Goal: Task Accomplishment & Management: Use online tool/utility

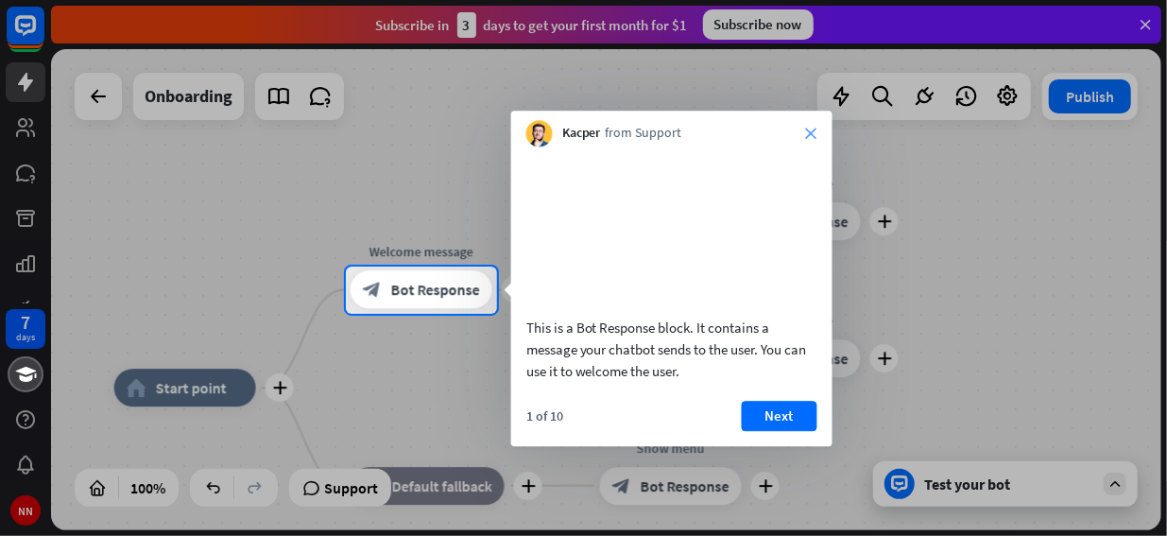
click at [811, 133] on icon "close" at bounding box center [811, 133] width 11 height 11
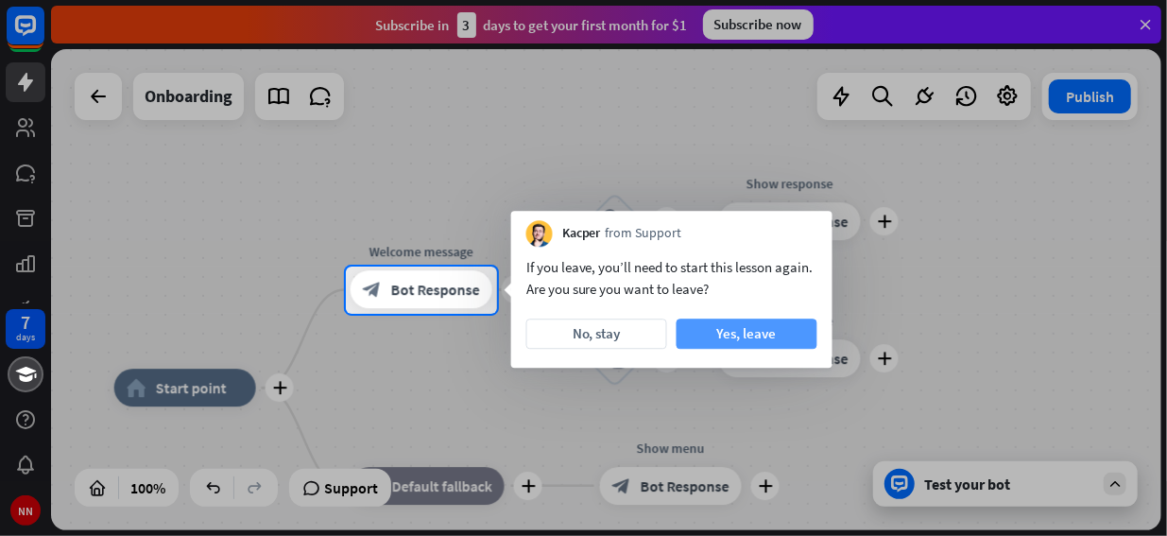
click at [730, 334] on button "Yes, leave" at bounding box center [747, 334] width 141 height 30
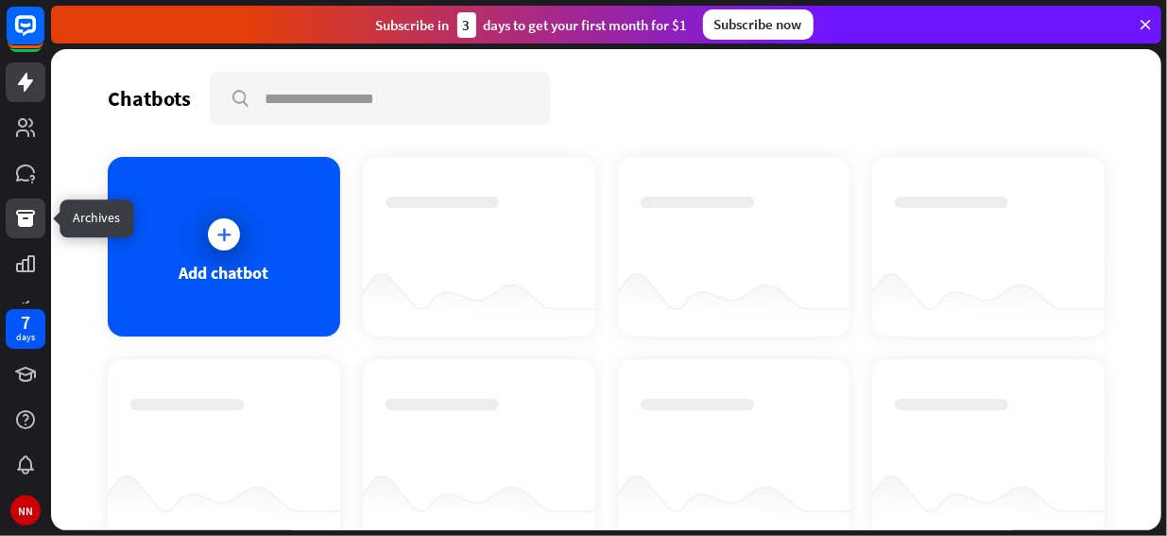
click at [26, 215] on icon at bounding box center [25, 218] width 19 height 17
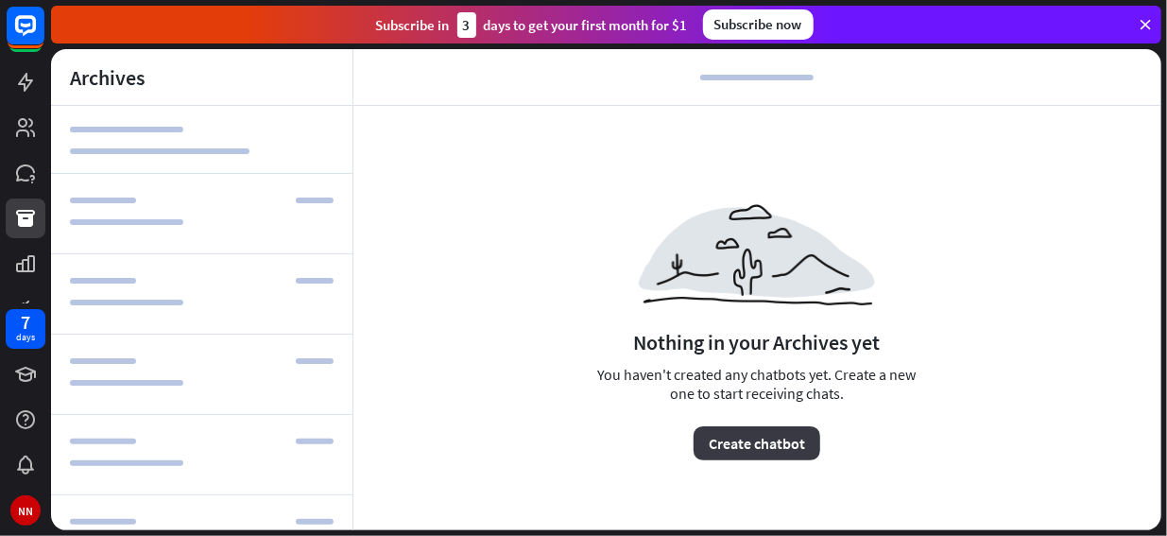
click at [737, 445] on button "Create chatbot" at bounding box center [757, 443] width 127 height 34
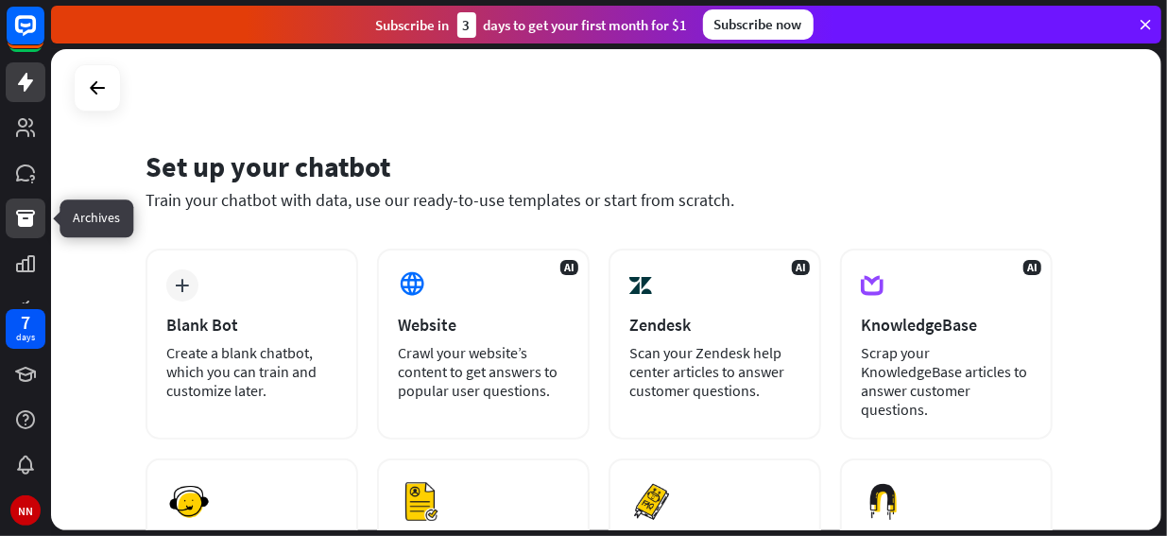
click at [28, 220] on icon at bounding box center [25, 218] width 19 height 17
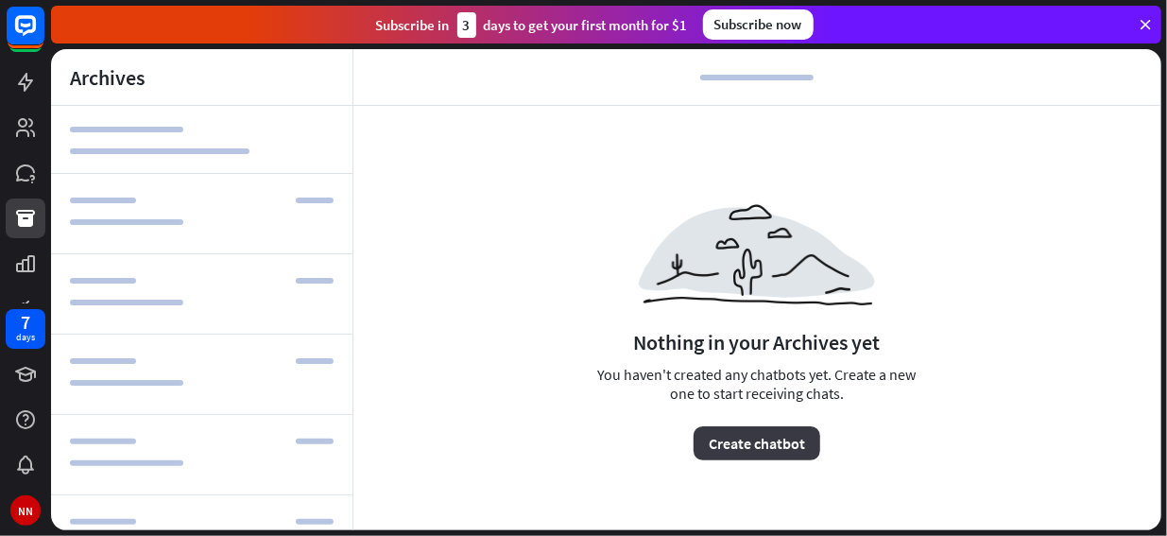
click at [720, 438] on button "Create chatbot" at bounding box center [757, 443] width 127 height 34
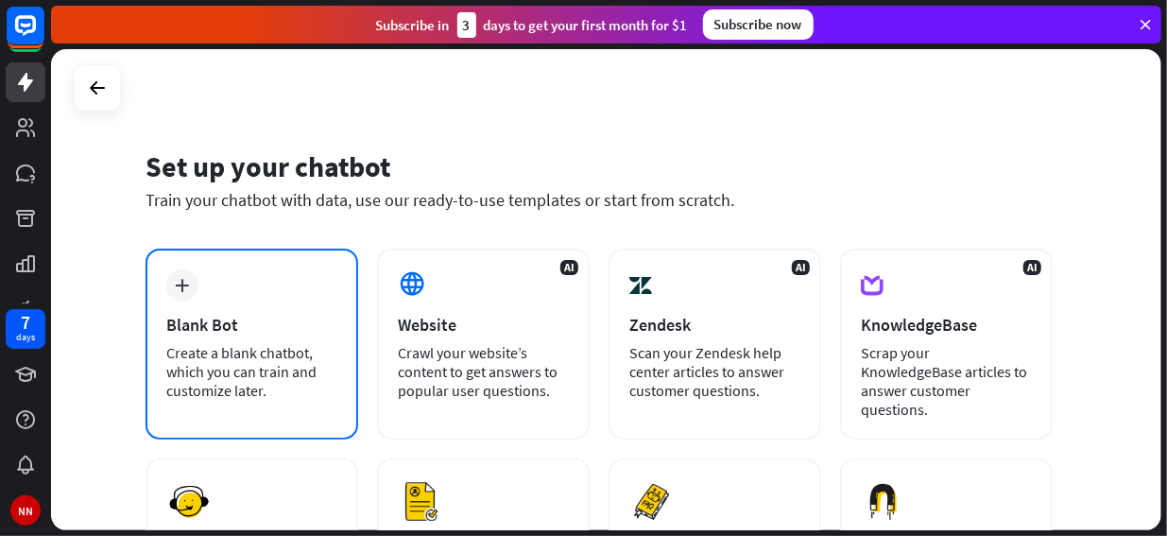
click at [219, 322] on div "Blank Bot" at bounding box center [251, 325] width 171 height 22
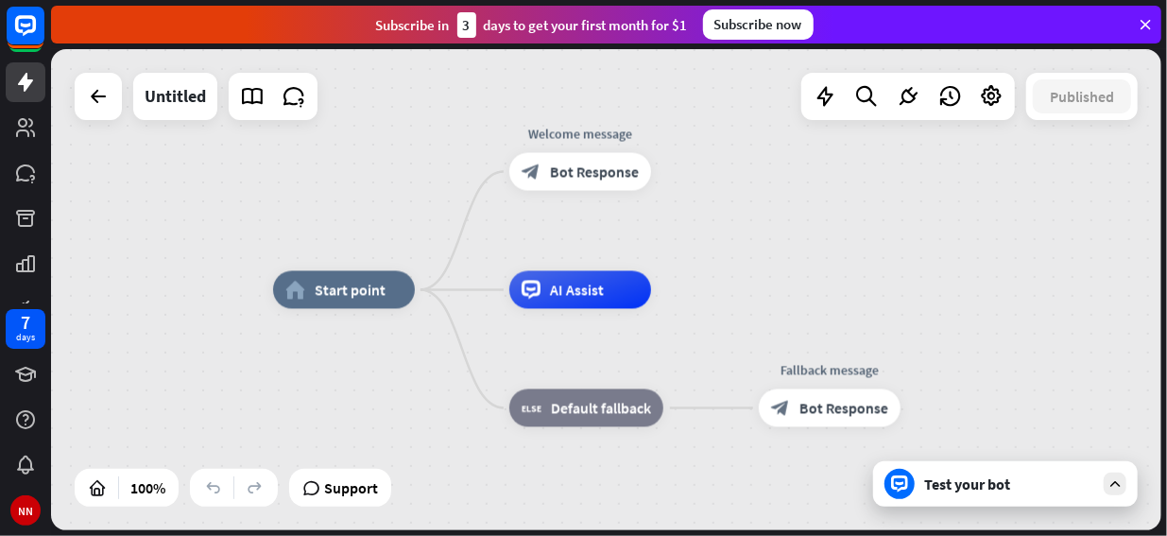
click at [1147, 24] on icon at bounding box center [1145, 24] width 17 height 17
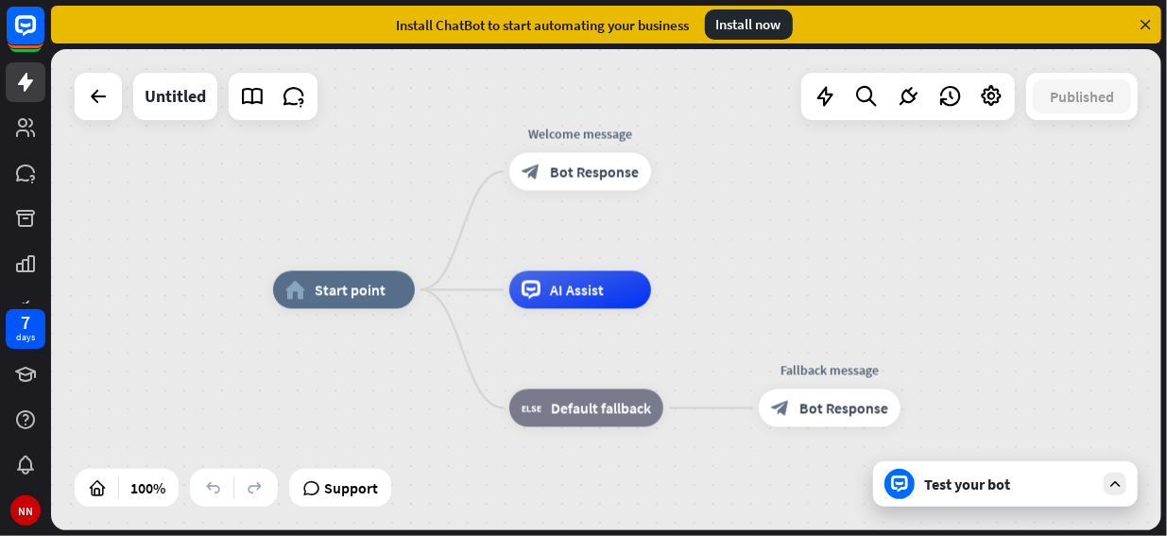
click at [896, 252] on div "home_2 Start point Welcome message block_bot_response Bot Response AI Assist bl…" at bounding box center [606, 289] width 1111 height 481
click at [97, 102] on icon at bounding box center [98, 96] width 23 height 23
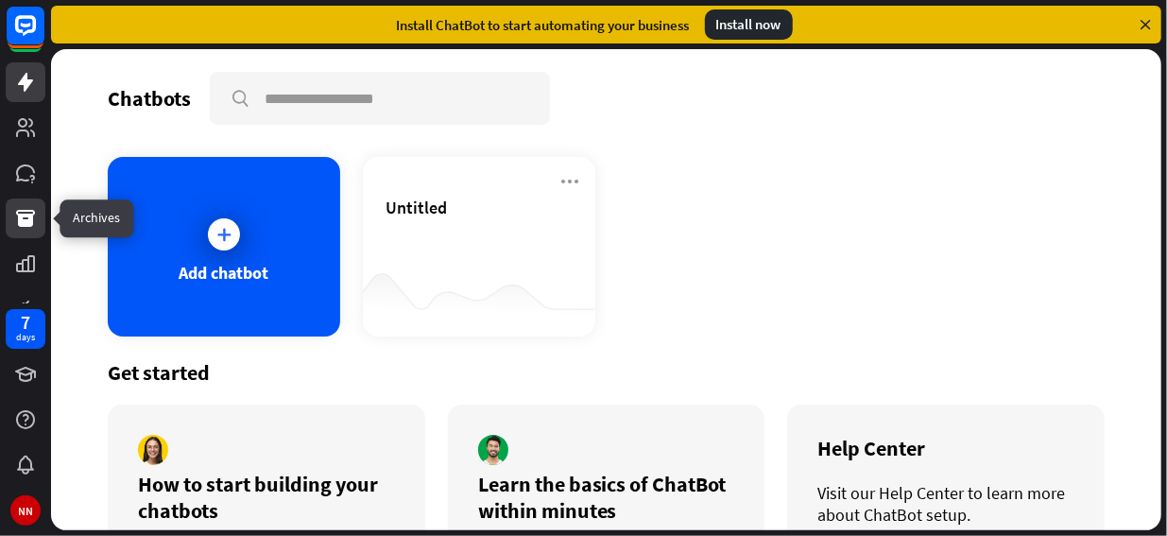
click at [20, 220] on icon at bounding box center [25, 218] width 19 height 17
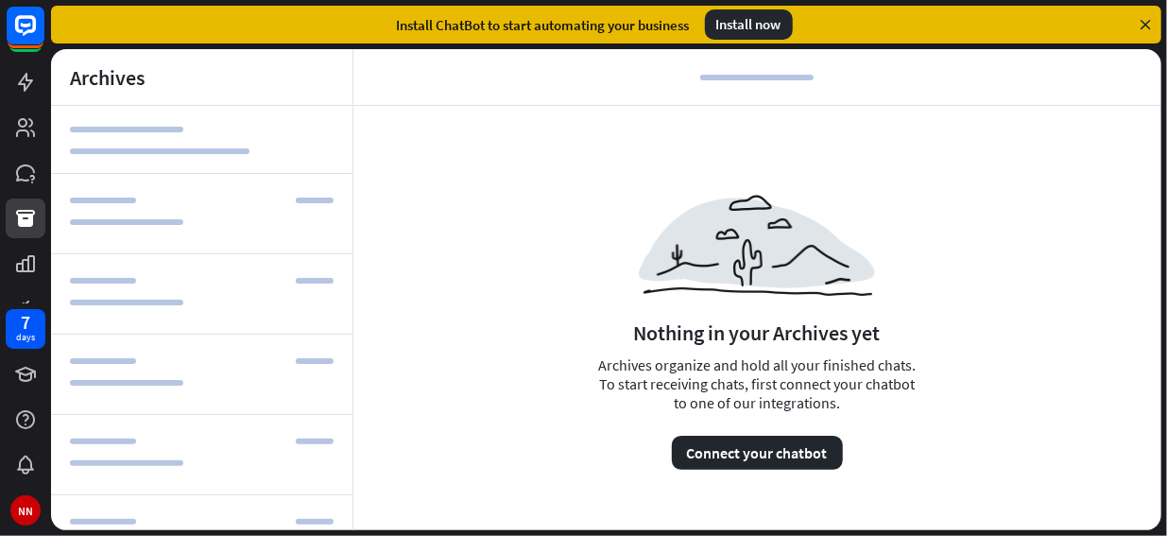
click at [1145, 16] on icon at bounding box center [1145, 24] width 17 height 17
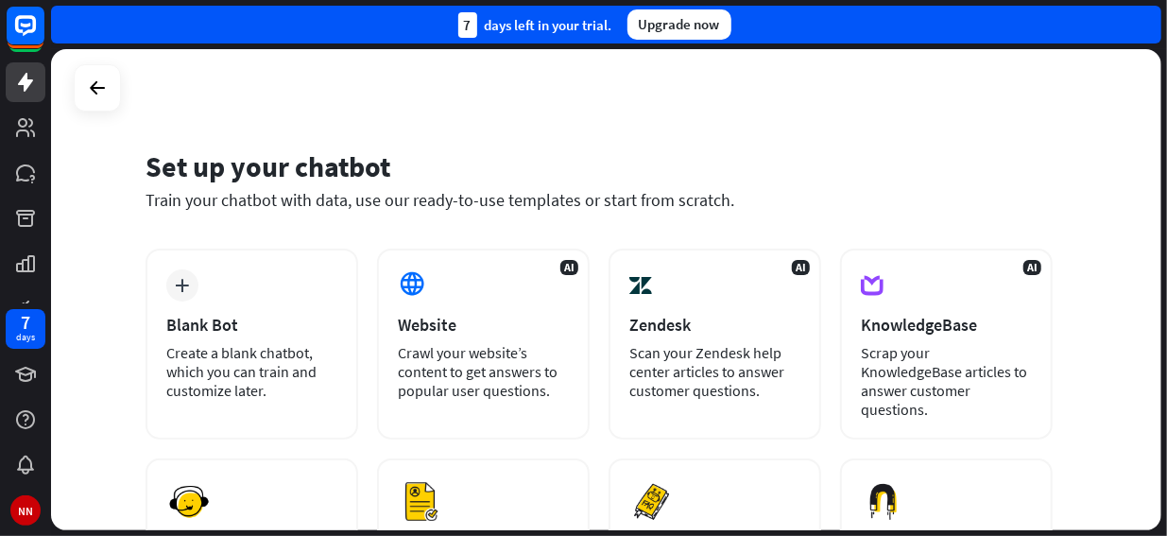
click at [486, 199] on div "Train your chatbot with data, use our ready-to-use templates or start from scra…" at bounding box center [599, 200] width 907 height 22
click at [93, 89] on icon at bounding box center [97, 88] width 23 height 23
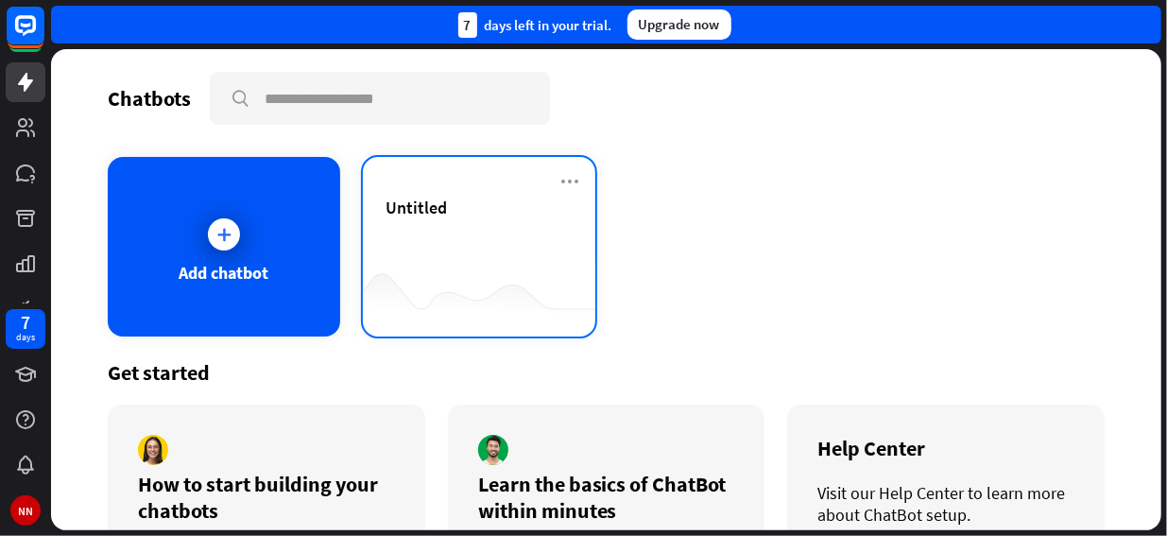
click at [408, 236] on div "Untitled" at bounding box center [479, 230] width 187 height 66
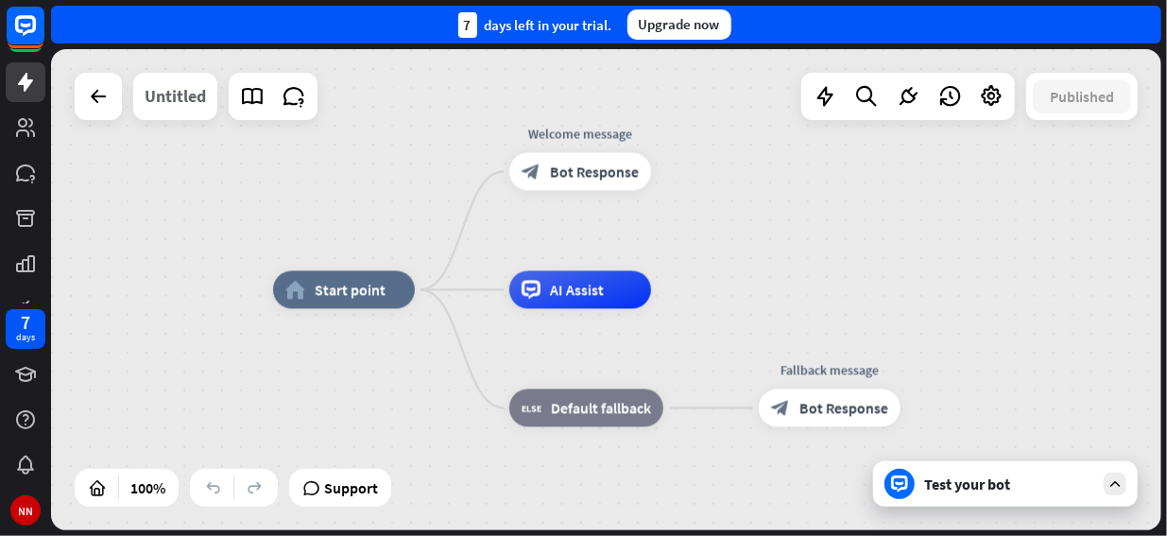
click at [175, 109] on div "Untitled" at bounding box center [175, 96] width 61 height 47
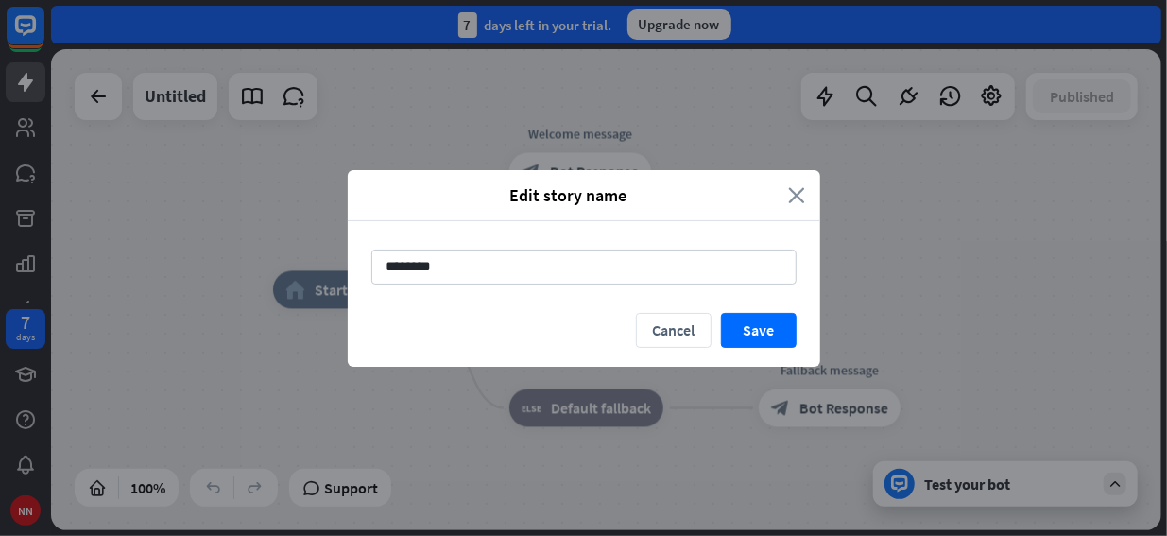
click at [798, 194] on icon "close" at bounding box center [797, 195] width 17 height 22
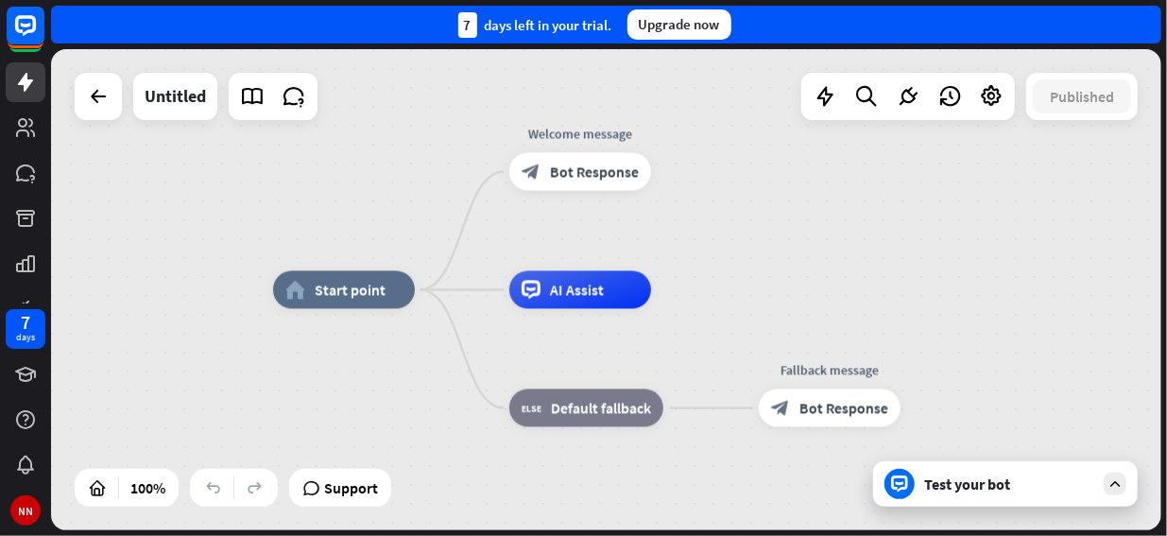
click at [947, 247] on div "home_2 Start point Welcome message block_bot_response Bot Response AI Assist bl…" at bounding box center [606, 289] width 1111 height 481
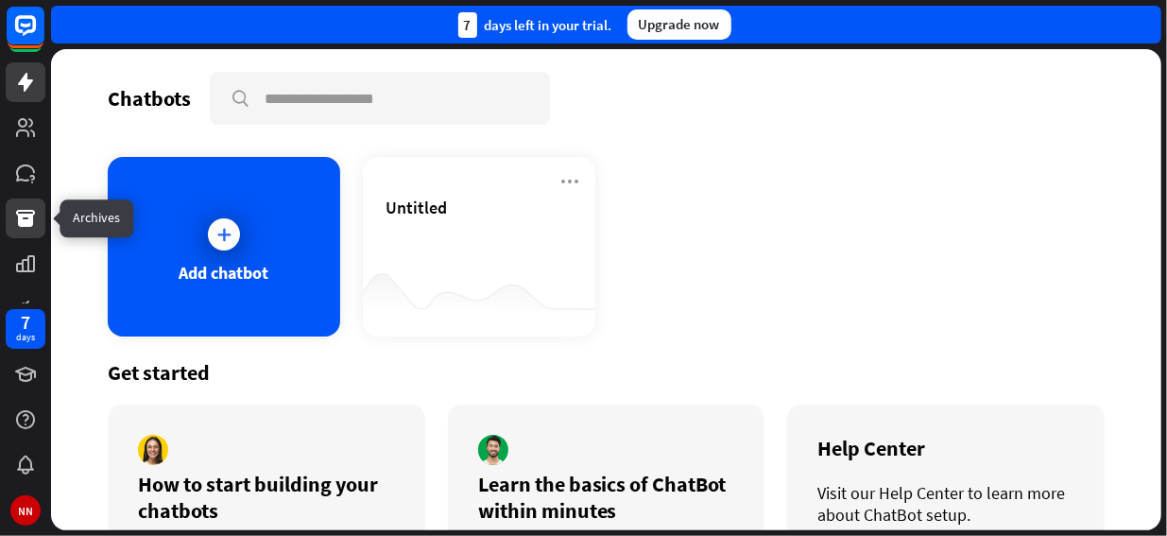
click at [32, 220] on icon at bounding box center [25, 218] width 19 height 17
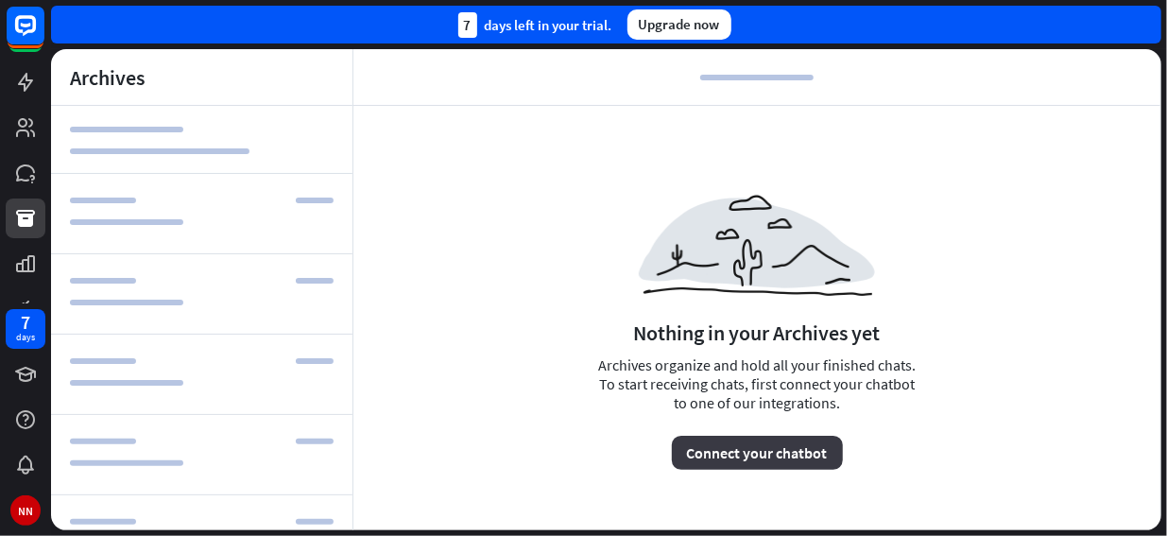
click at [721, 451] on button "Connect your chatbot" at bounding box center [757, 453] width 171 height 34
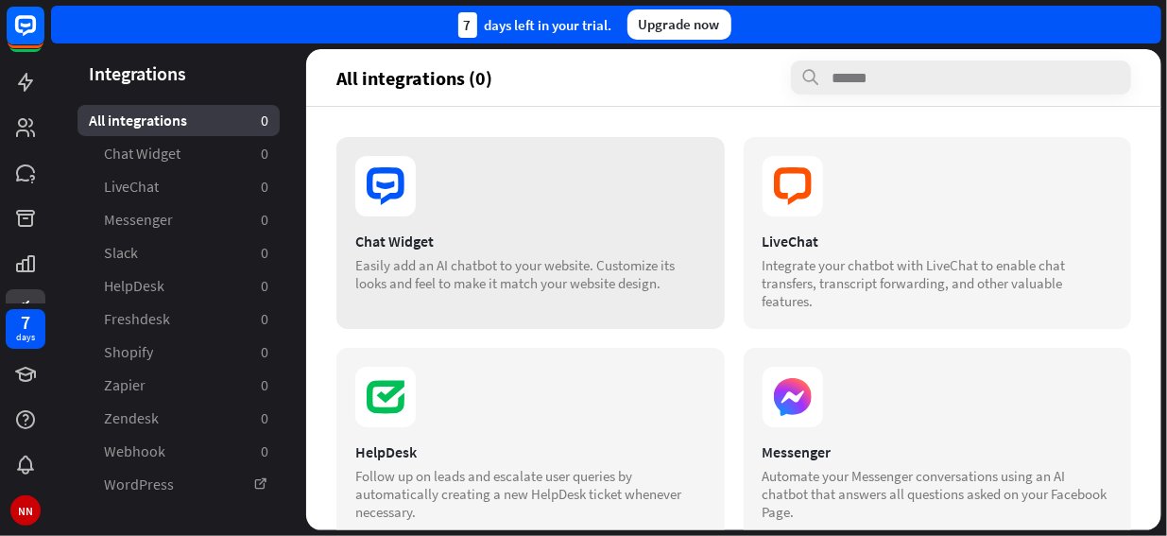
click at [395, 194] on icon at bounding box center [386, 186] width 38 height 38
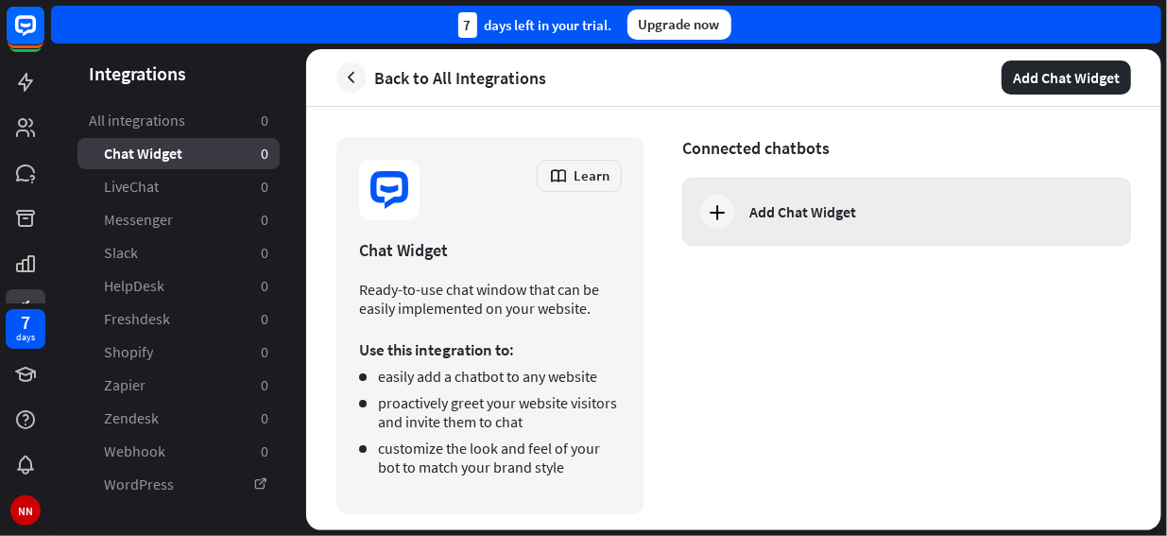
click at [879, 209] on div "Add Chat Widget" at bounding box center [925, 211] width 351 height 19
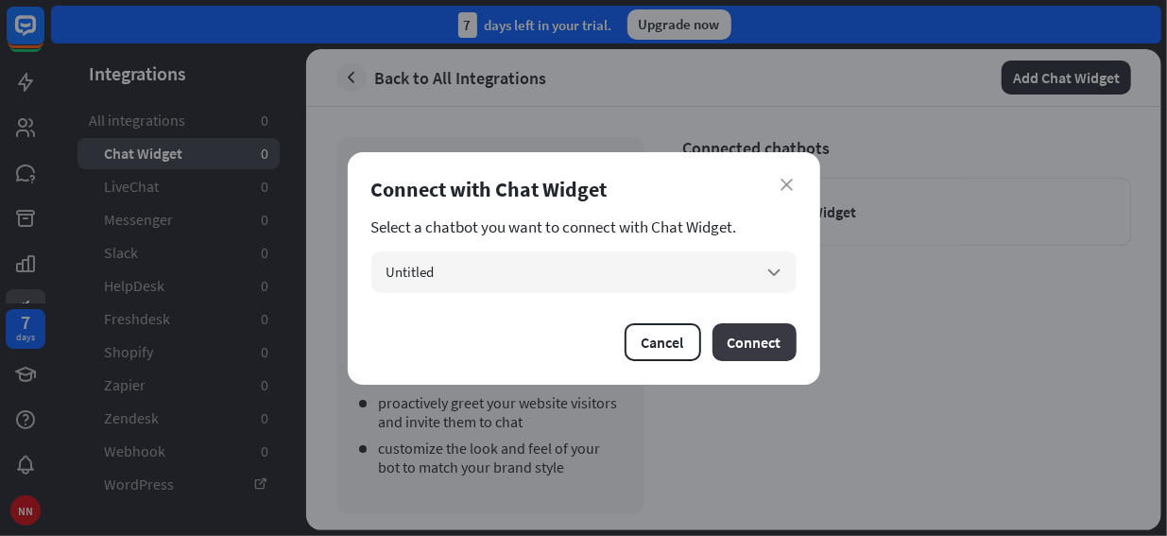
click at [769, 343] on button "Connect" at bounding box center [755, 342] width 84 height 38
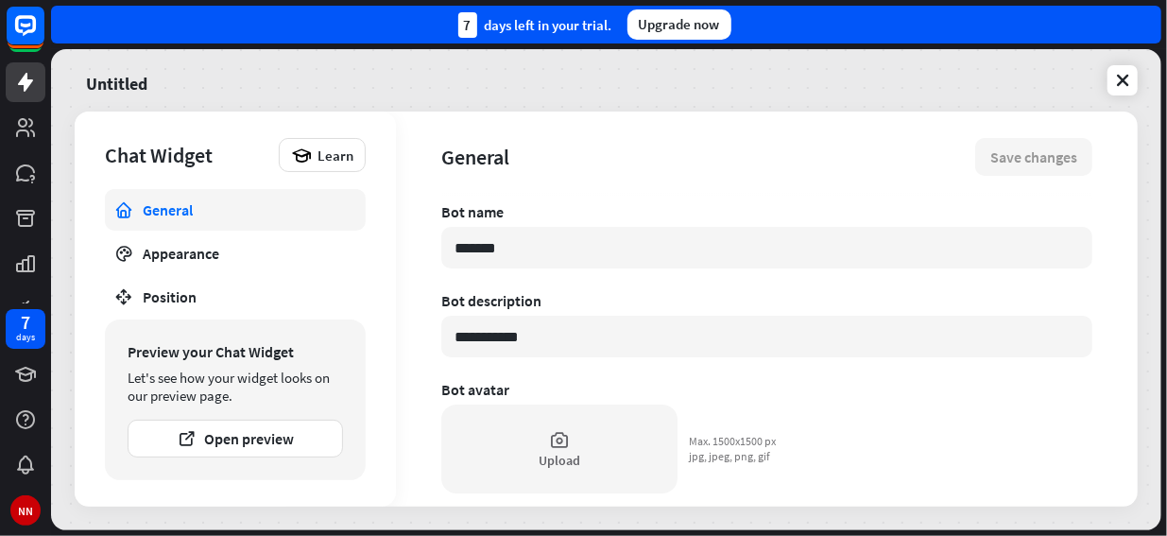
type textarea "*"
click at [1122, 77] on icon at bounding box center [1122, 80] width 19 height 19
